Goal: Task Accomplishment & Management: Complete application form

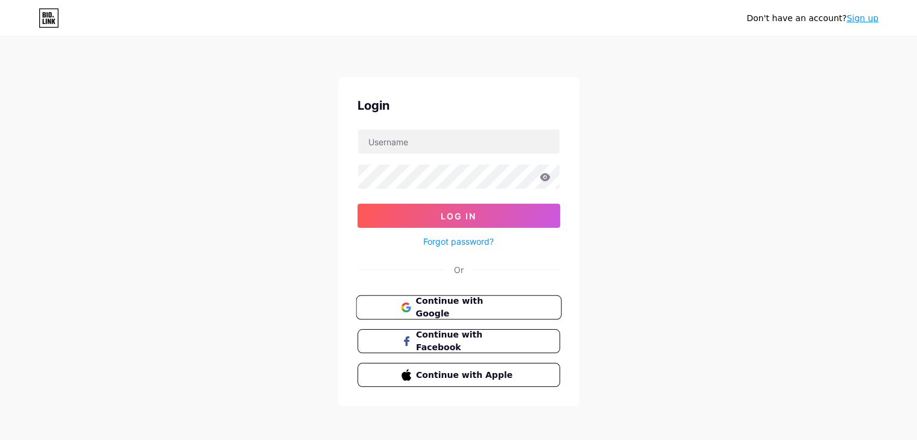
click at [463, 309] on span "Continue with Google" at bounding box center [465, 308] width 101 height 26
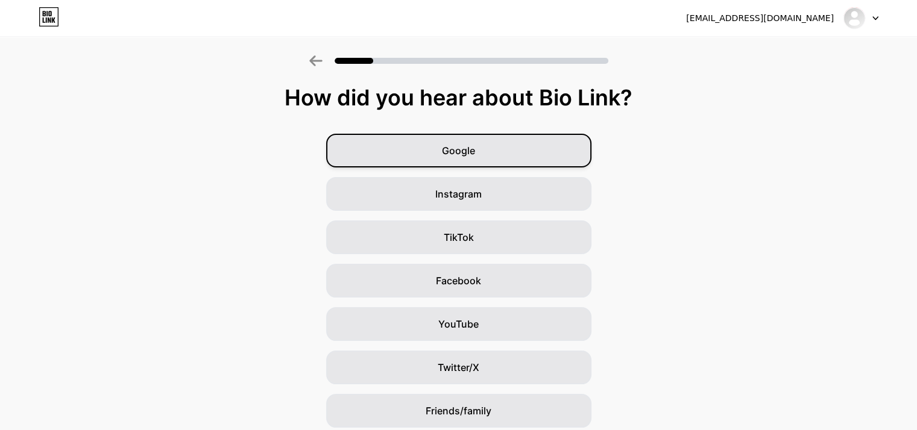
click at [482, 143] on div "Google" at bounding box center [458, 151] width 265 height 34
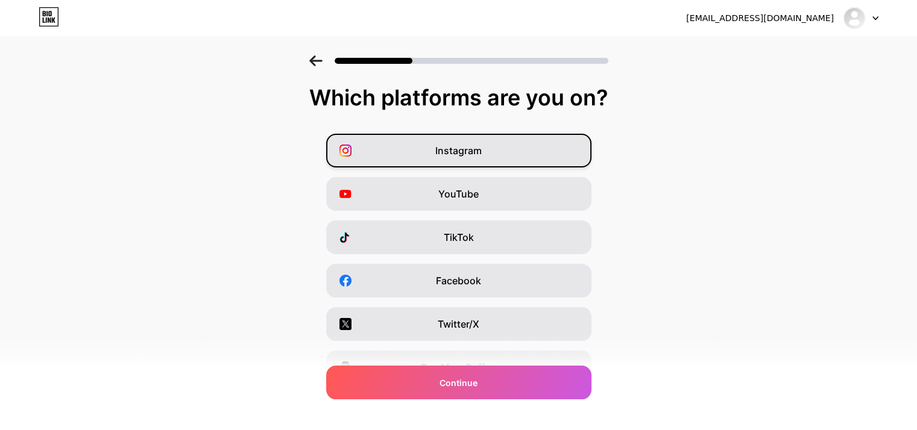
click at [463, 146] on span "Instagram" at bounding box center [458, 150] width 46 height 14
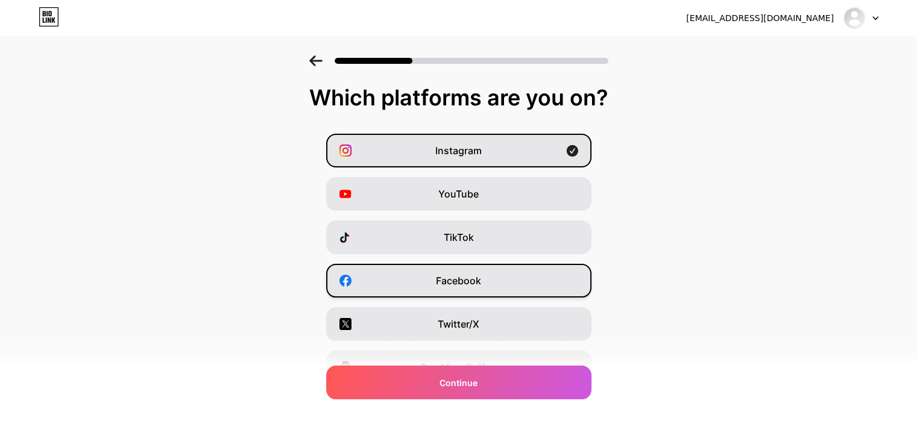
click at [469, 277] on span "Facebook" at bounding box center [458, 281] width 45 height 14
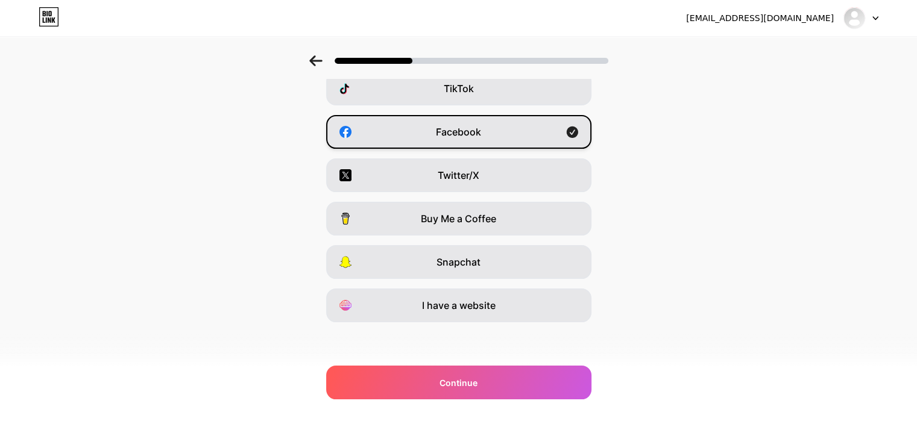
scroll to position [149, 0]
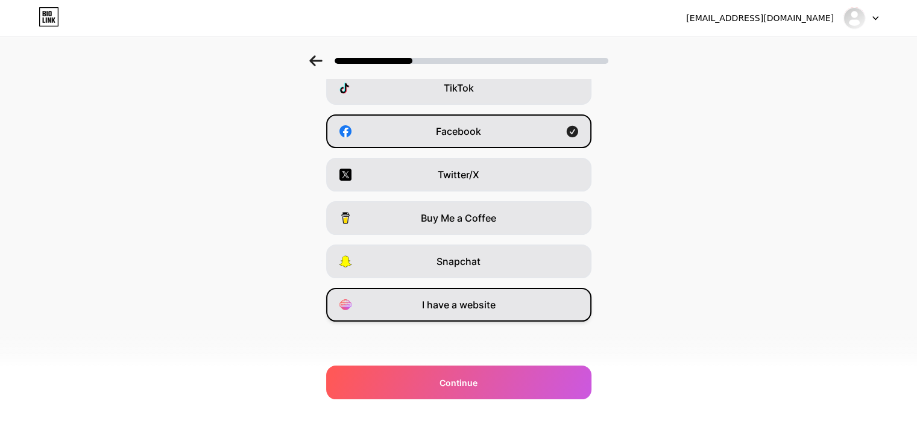
click at [474, 303] on span "I have a website" at bounding box center [459, 305] width 74 height 14
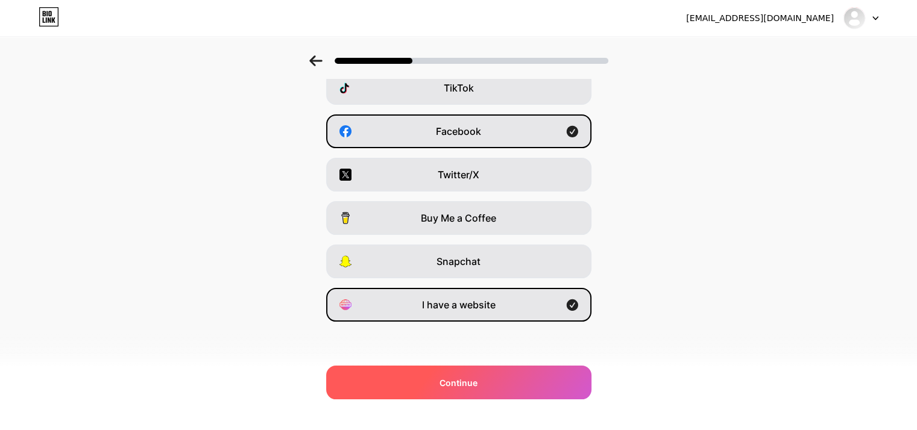
click at [470, 379] on span "Continue" at bounding box center [458, 383] width 38 height 13
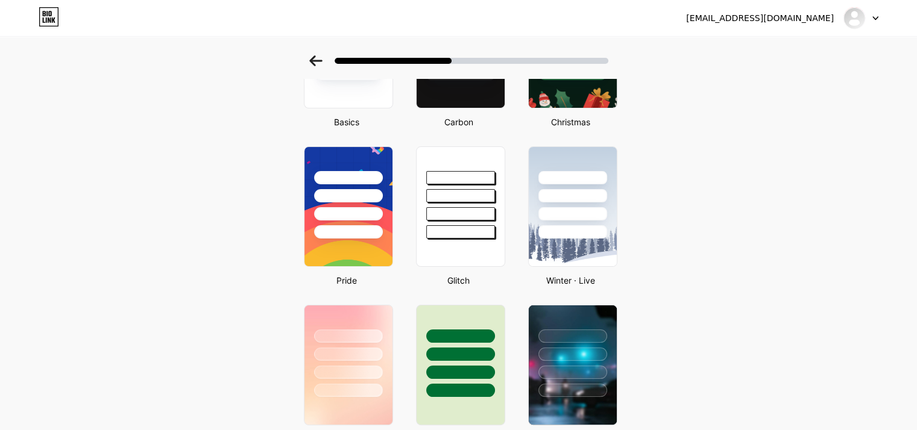
scroll to position [0, 0]
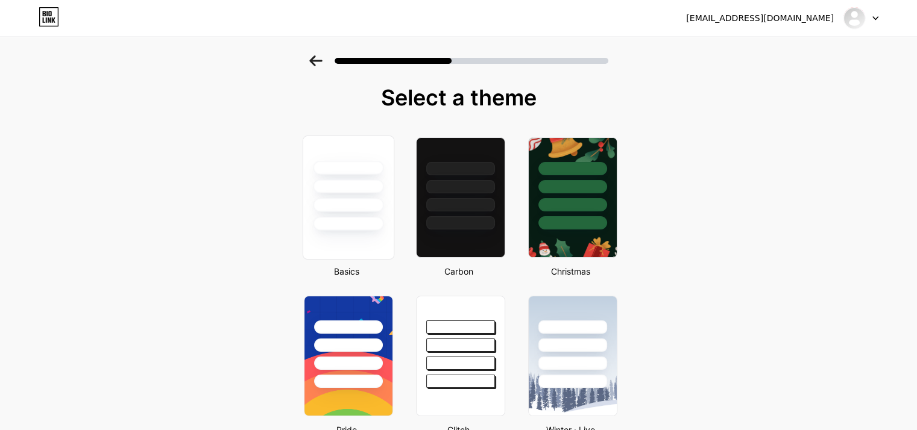
click at [357, 218] on div at bounding box center [348, 224] width 71 height 14
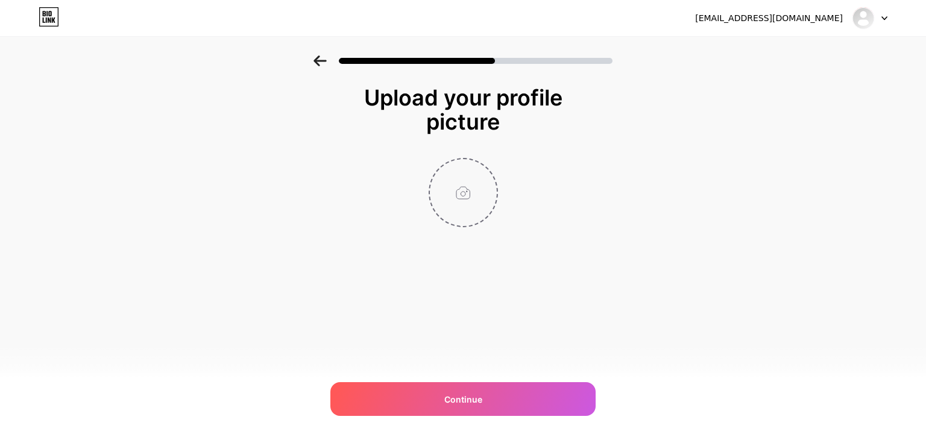
click at [468, 188] on input "file" at bounding box center [463, 192] width 67 height 67
type input "C:\fakepath\Factory's Deport.png"
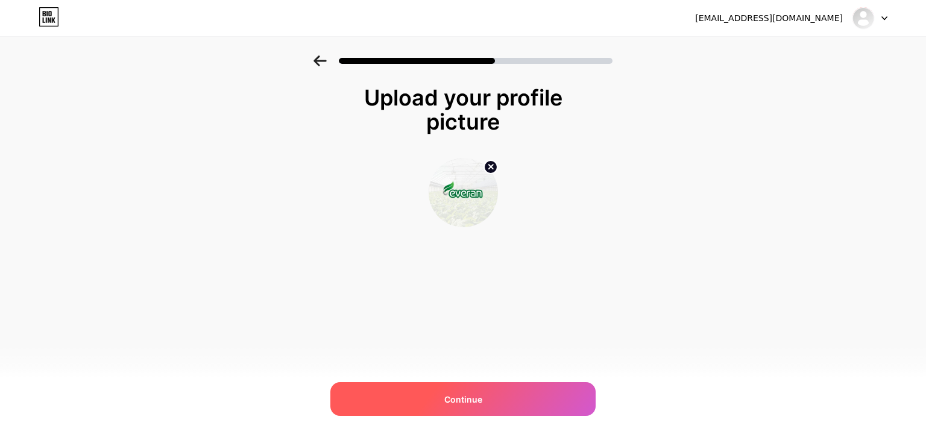
click at [453, 388] on div "Continue" at bounding box center [462, 399] width 265 height 34
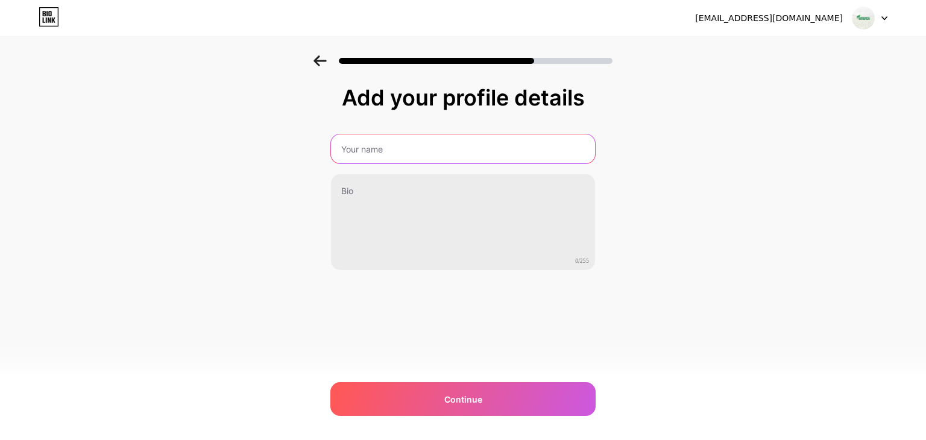
click at [393, 143] on input "text" at bounding box center [463, 148] width 264 height 29
type input "Factory's Deport"
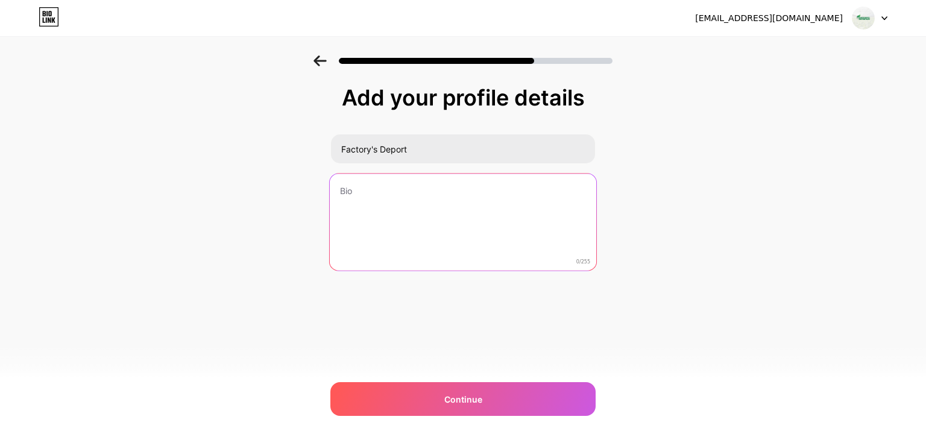
click at [386, 199] on textarea at bounding box center [463, 223] width 266 height 98
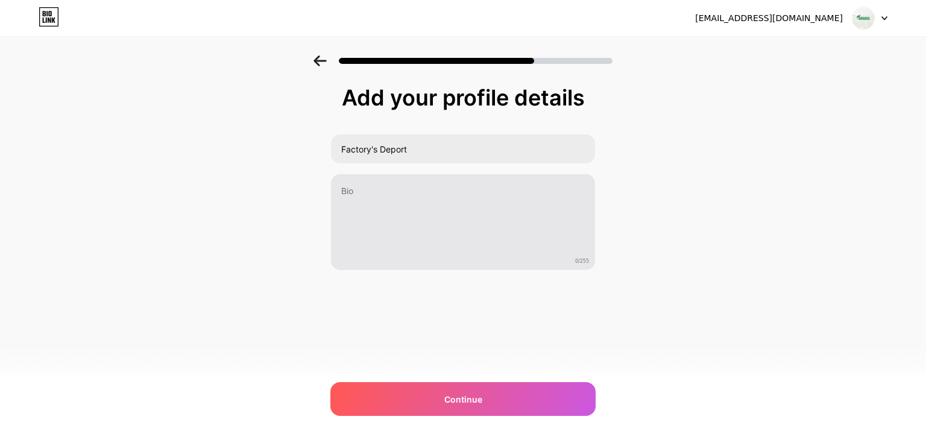
drag, startPoint x: 228, startPoint y: 209, endPoint x: 363, endPoint y: 215, distance: 135.1
click at [236, 210] on div "Add your profile details Factory's Deport 0/255 Continue Error" at bounding box center [463, 192] width 926 height 275
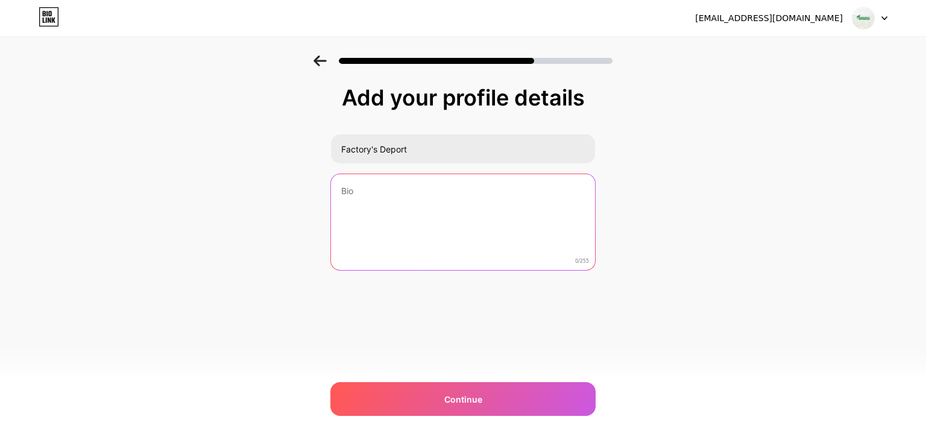
click at [387, 215] on textarea at bounding box center [463, 222] width 264 height 97
paste textarea "eco-friendly coconut coir products under the Everan brand, ideal for hydroponic…"
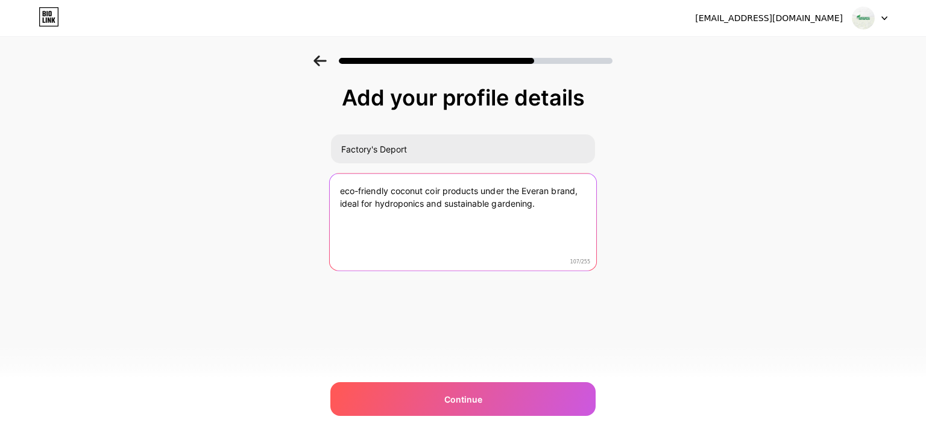
click at [344, 193] on textarea "eco-friendly coconut coir products under the Everan brand, ideal for hydroponic…" at bounding box center [463, 223] width 266 height 98
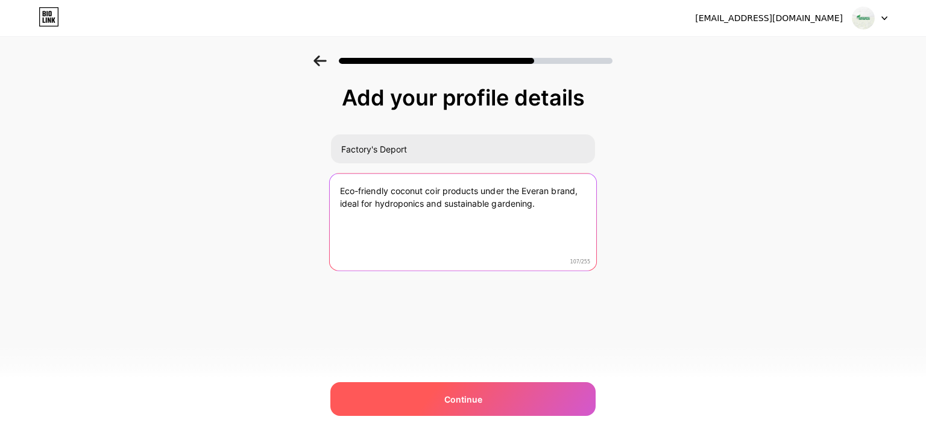
type textarea "Eco-friendly coconut coir products under the Everan brand, ideal for hydroponic…"
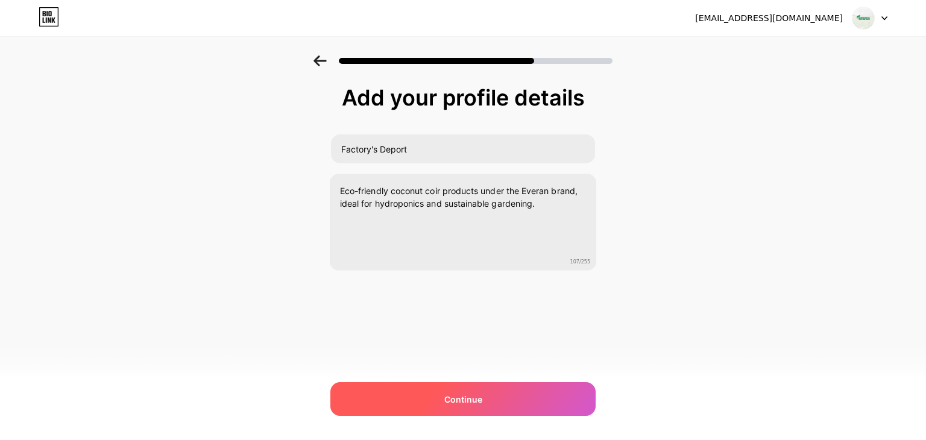
click at [472, 396] on span "Continue" at bounding box center [463, 399] width 38 height 13
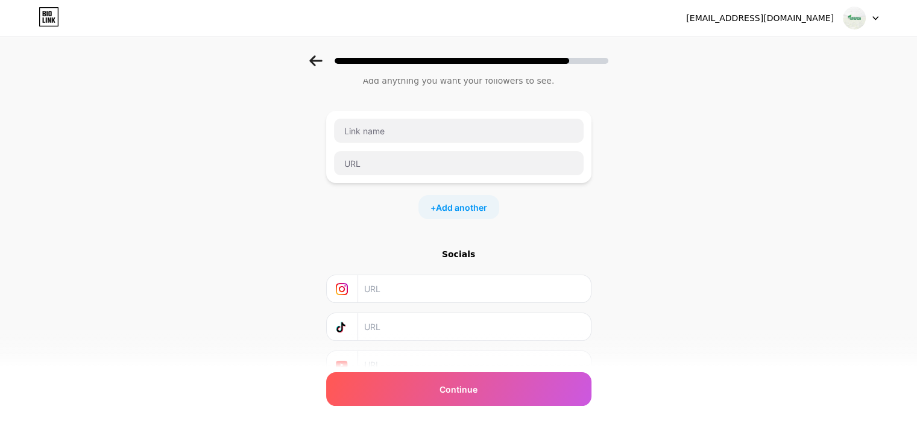
scroll to position [95, 0]
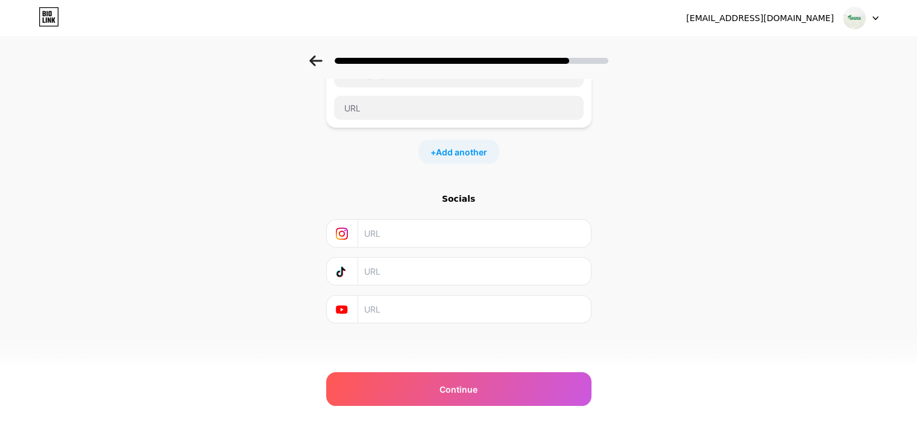
click at [429, 232] on input "text" at bounding box center [473, 233] width 219 height 27
drag, startPoint x: 230, startPoint y: 171, endPoint x: 295, endPoint y: 195, distance: 70.0
click at [230, 172] on div "Start with a link Add anything you want your followers to see. + Add another So…" at bounding box center [458, 172] width 917 height 424
click at [394, 247] on div "Socials" at bounding box center [458, 258] width 265 height 131
click at [395, 233] on input "text" at bounding box center [473, 233] width 219 height 27
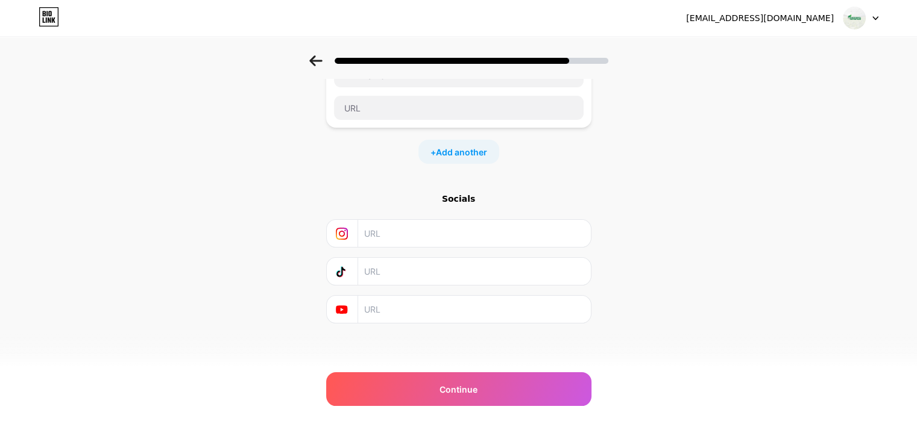
paste input "https://www.facebook.com/people/factorysdepot/100089049491632/"
type input "https://www.facebook.com/people/factorysdepot/100089049491632/"
click at [207, 212] on div "Start with a link Add anything you want your followers to see. + Add another So…" at bounding box center [458, 172] width 917 height 424
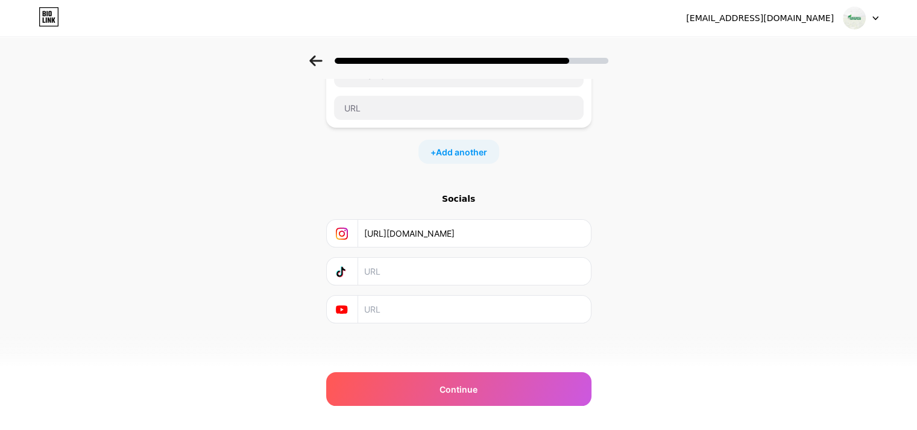
click at [405, 309] on input "text" at bounding box center [473, 309] width 219 height 27
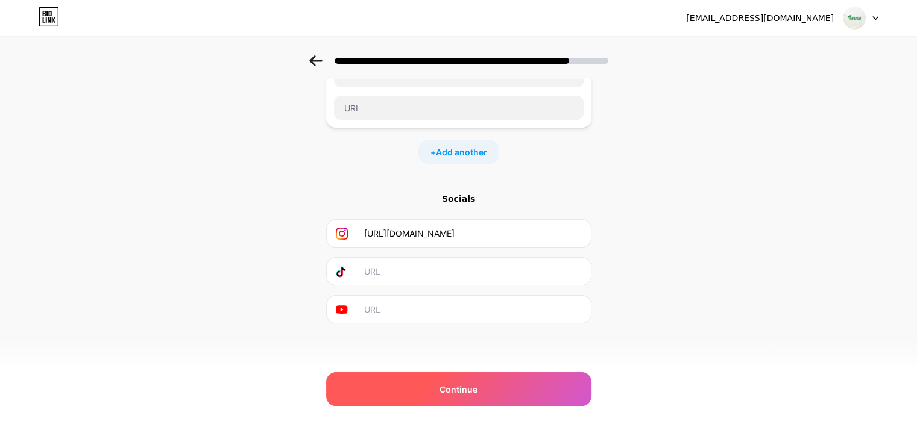
paste input "https://www.instagram.com/factorysdepot/"
type input "https://www.instagram.com/factorysdepot/"
click at [468, 382] on div "Continue" at bounding box center [458, 389] width 265 height 34
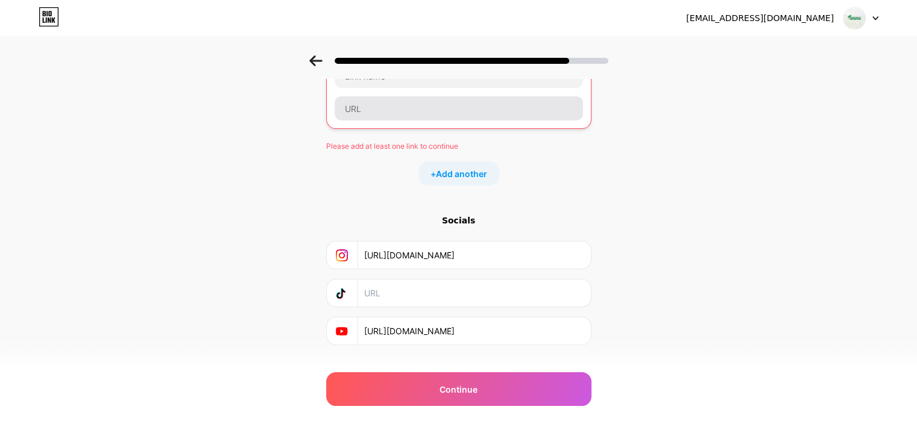
scroll to position [35, 0]
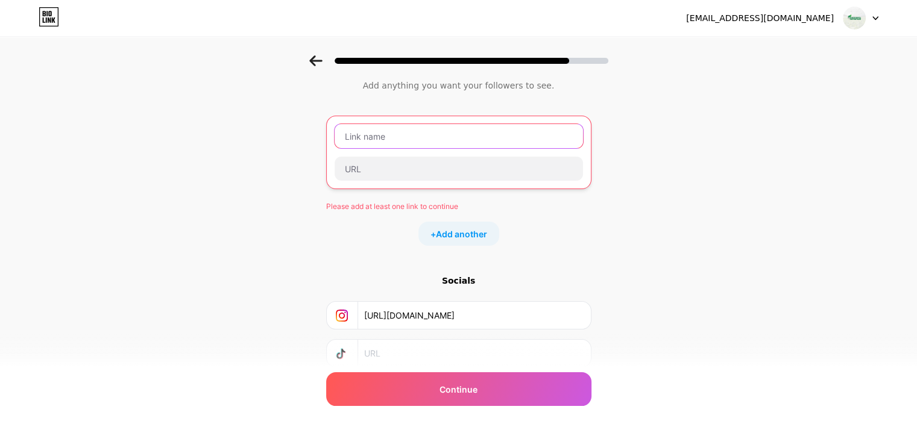
click at [356, 148] on input "text" at bounding box center [459, 136] width 248 height 24
paste input "coco grow bags"
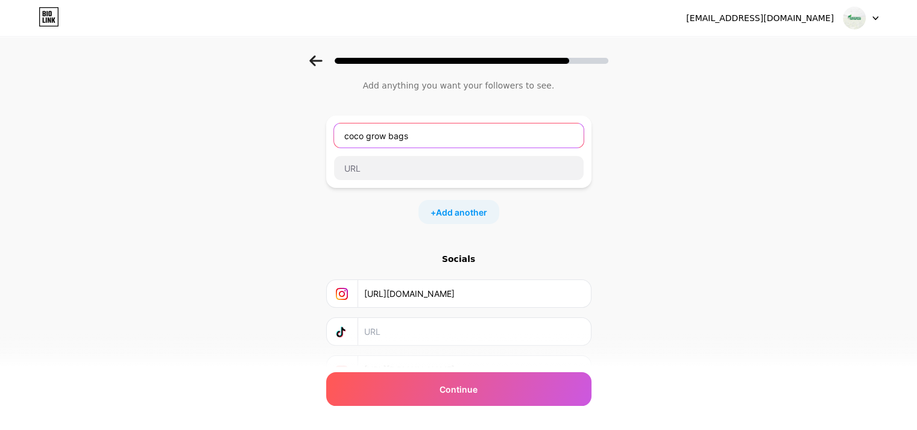
type input "coco grow bags"
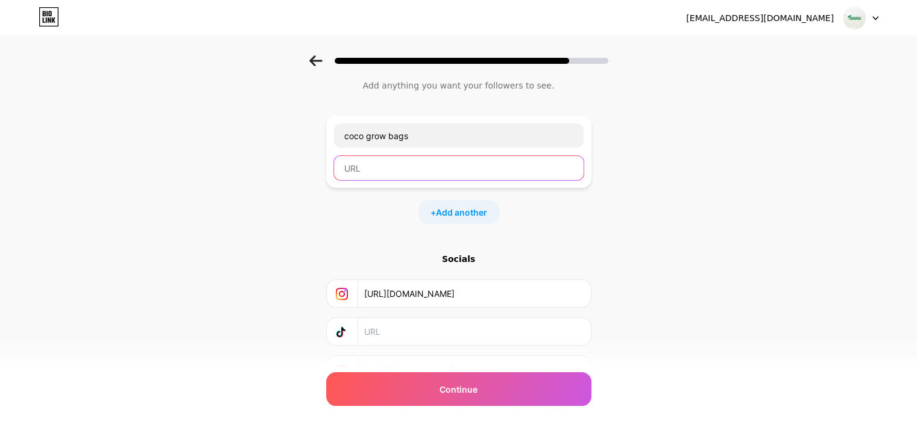
click at [366, 163] on input "text" at bounding box center [459, 168] width 250 height 24
paste input "https://factorysdepot.com/product/grow-bag/"
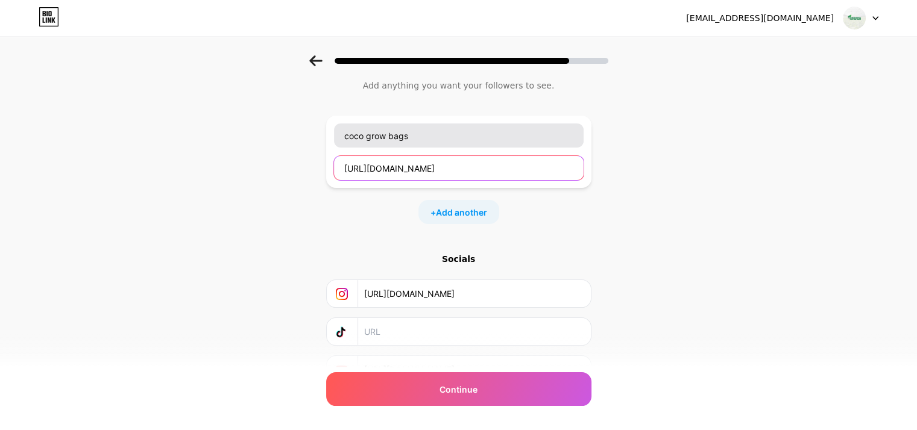
type input "https://factorysdepot.com/product/grow-bag/"
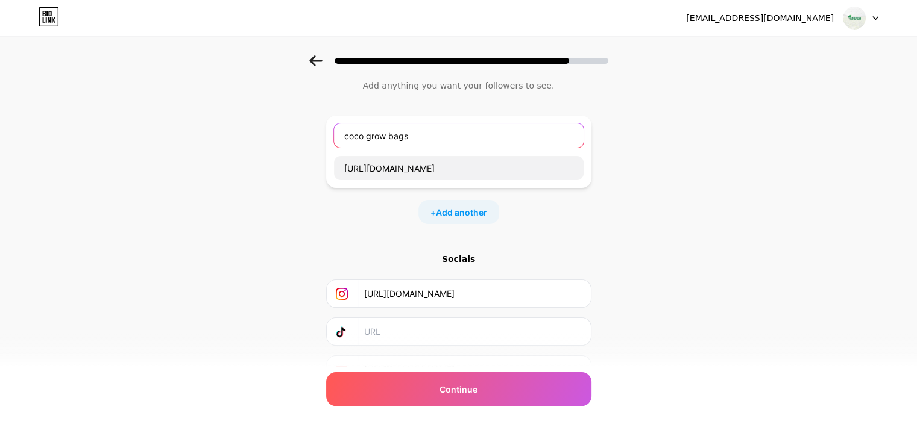
click at [350, 136] on input "coco grow bags" at bounding box center [459, 136] width 250 height 24
click at [377, 133] on input "Coco grow bags" at bounding box center [459, 136] width 250 height 24
click at [400, 138] on input "Coco Grow bags" at bounding box center [459, 136] width 250 height 24
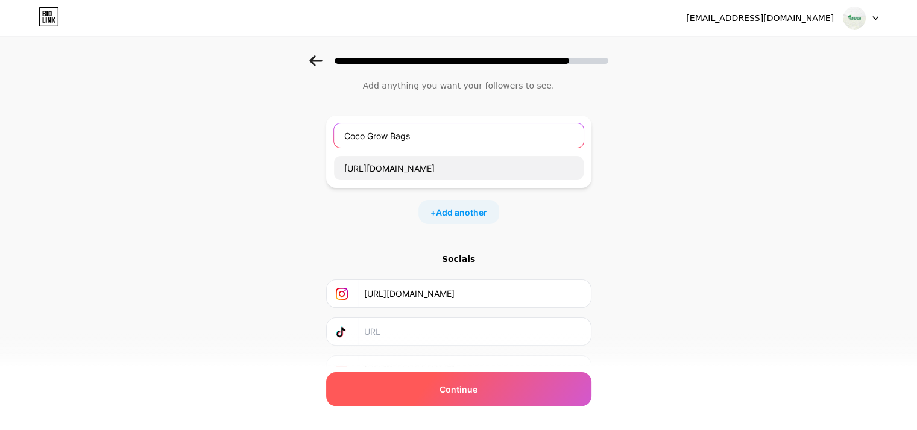
type input "Coco Grow Bags"
click at [467, 394] on span "Continue" at bounding box center [458, 389] width 38 height 13
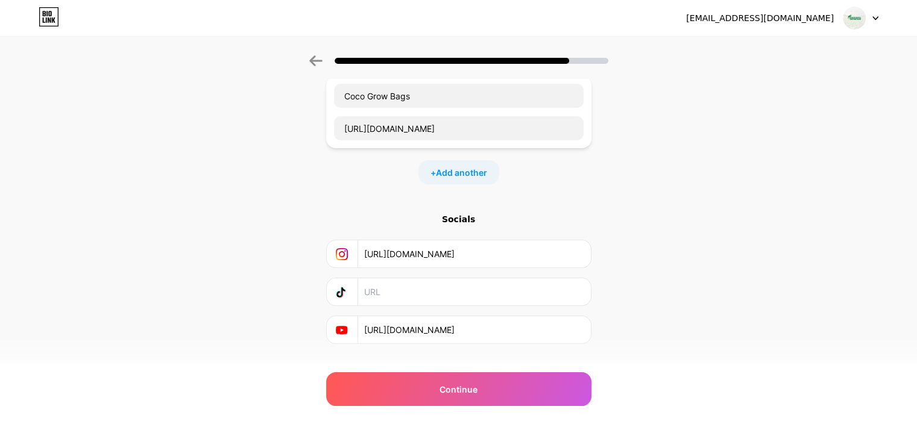
scroll to position [95, 0]
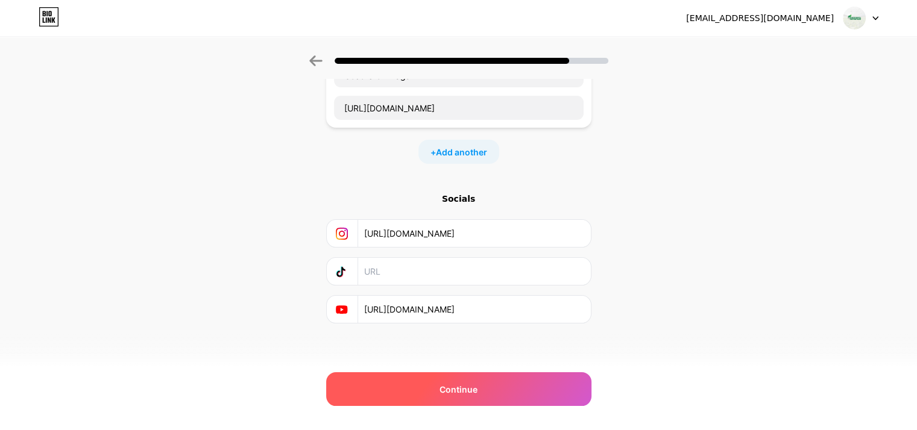
click at [474, 389] on span "Continue" at bounding box center [458, 389] width 38 height 13
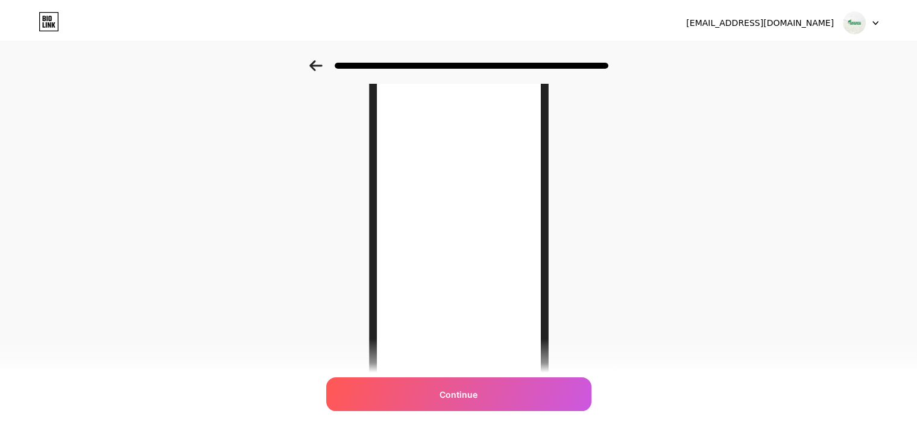
scroll to position [0, 0]
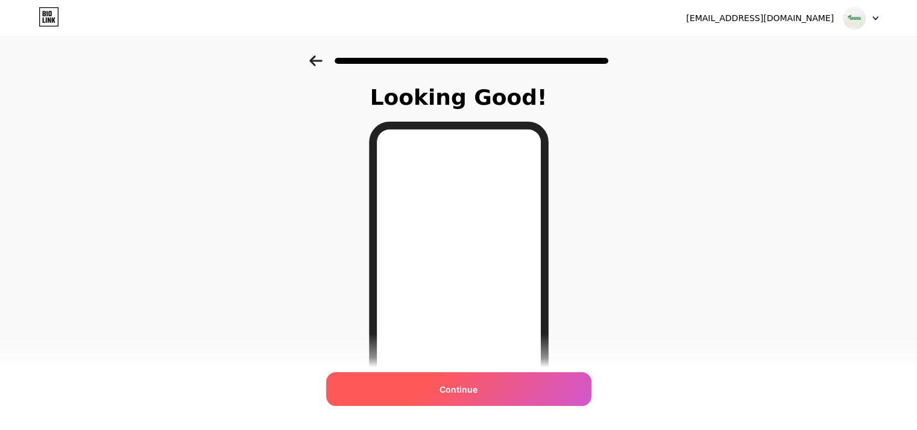
click at [456, 391] on span "Continue" at bounding box center [458, 389] width 38 height 13
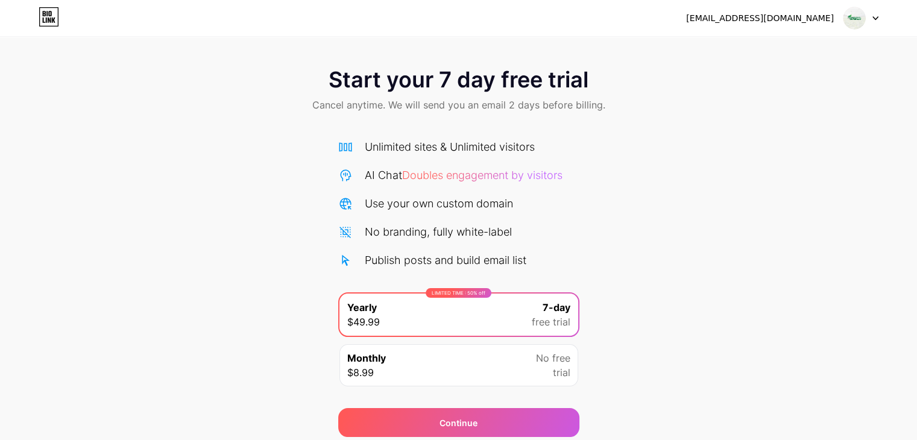
click at [858, 24] on img at bounding box center [854, 18] width 23 height 23
